Goal: Task Accomplishment & Management: Manage account settings

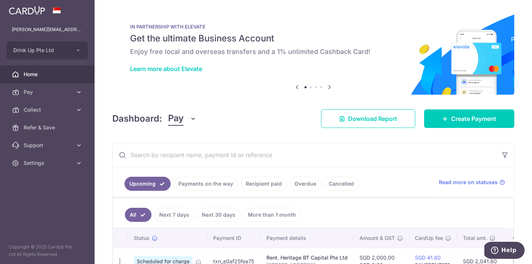
scroll to position [74, 0]
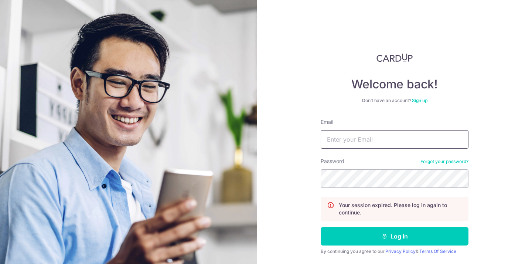
click at [364, 141] on input "Email" at bounding box center [394, 139] width 148 height 18
type input "[PERSON_NAME][EMAIL_ADDRESS][DOMAIN_NAME]"
click at [320, 227] on button "Log in" at bounding box center [394, 236] width 148 height 18
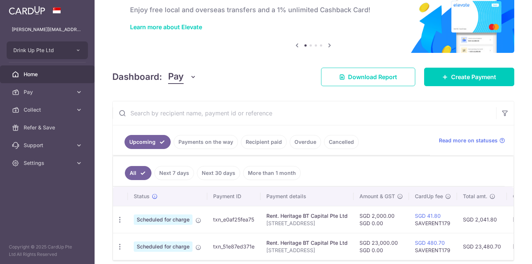
scroll to position [74, 0]
